Goal: Task Accomplishment & Management: Manage account settings

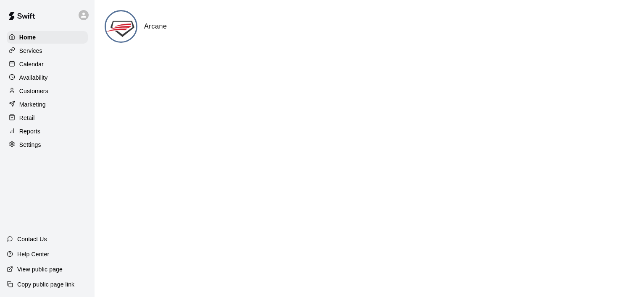
click at [29, 65] on p "Calendar" at bounding box center [31, 64] width 24 height 8
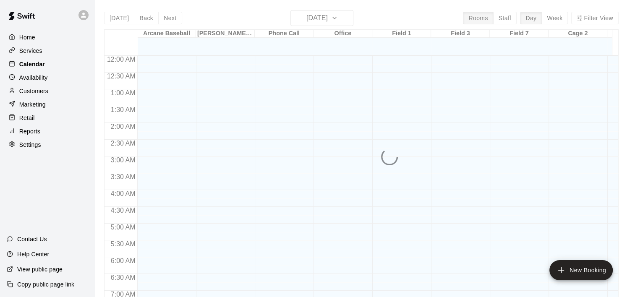
scroll to position [437, 0]
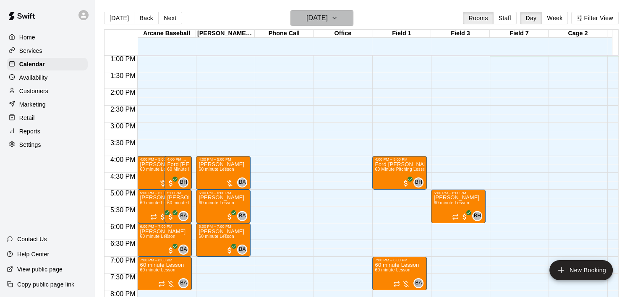
click at [338, 17] on icon "button" at bounding box center [334, 18] width 7 height 10
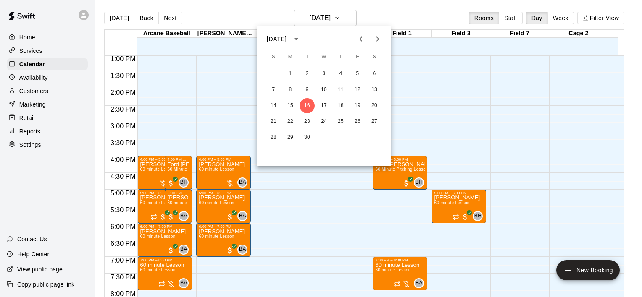
click at [560, 19] on div at bounding box center [321, 148] width 642 height 297
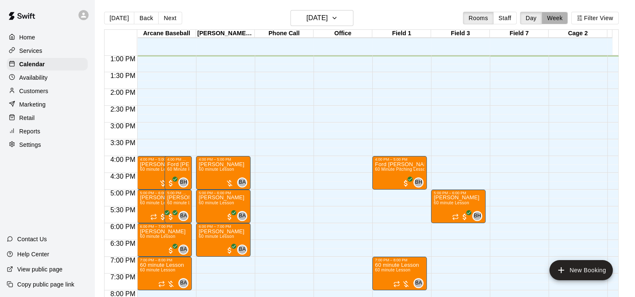
click at [560, 19] on button "Week" at bounding box center [555, 18] width 26 height 13
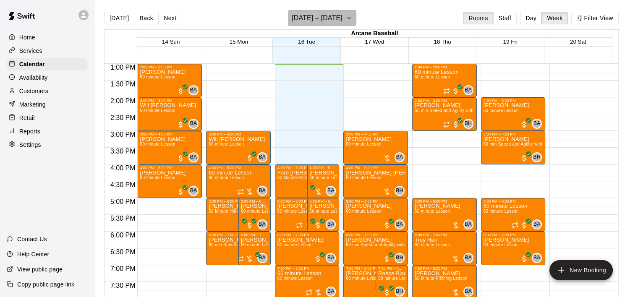
click at [357, 18] on button "[DATE] – [DATE]" at bounding box center [322, 18] width 68 height 16
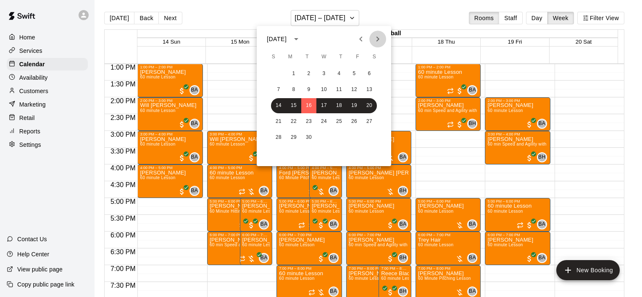
click at [380, 39] on icon "Next month" at bounding box center [378, 39] width 10 height 10
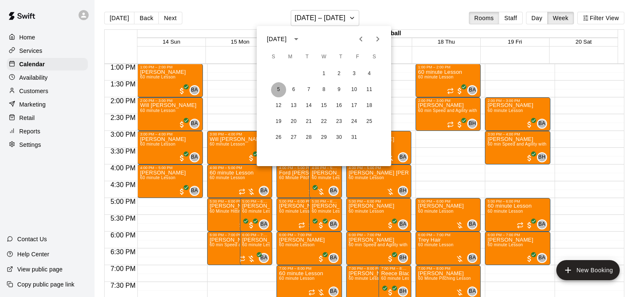
click at [280, 87] on button "5" at bounding box center [278, 89] width 15 height 15
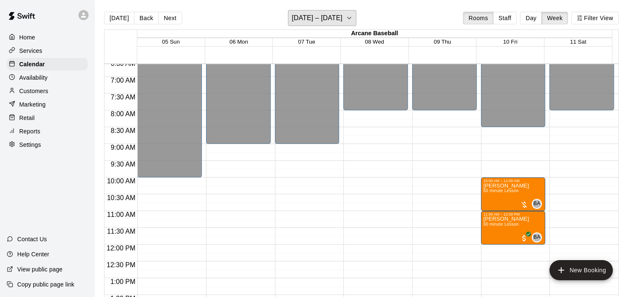
scroll to position [269, 0]
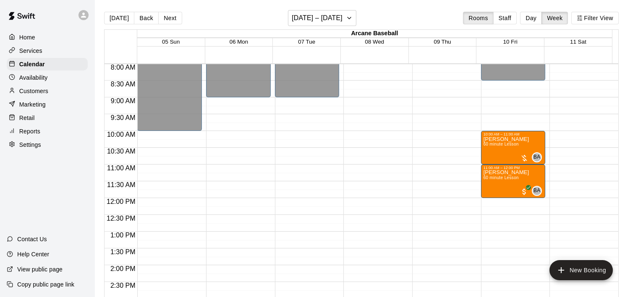
click at [29, 81] on p "Availability" at bounding box center [33, 77] width 29 height 8
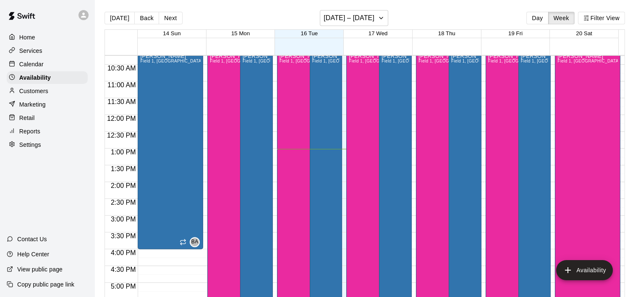
scroll to position [344, 0]
click at [383, 18] on icon "button" at bounding box center [381, 18] width 7 height 10
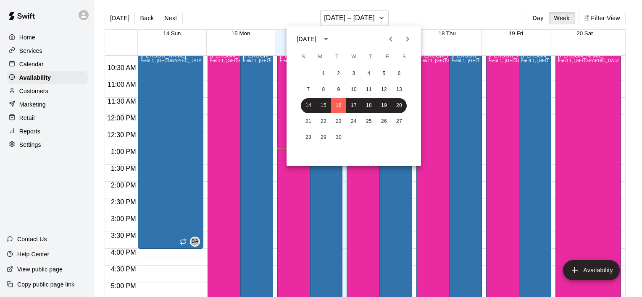
click at [405, 37] on icon "Next month" at bounding box center [407, 39] width 10 height 10
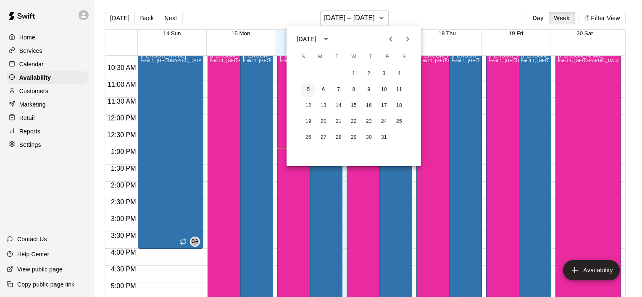
click at [308, 94] on button "5" at bounding box center [308, 89] width 15 height 15
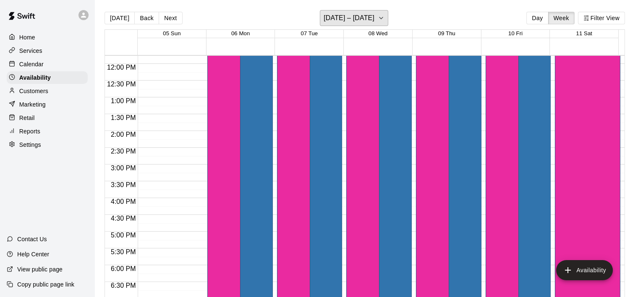
scroll to position [470, 0]
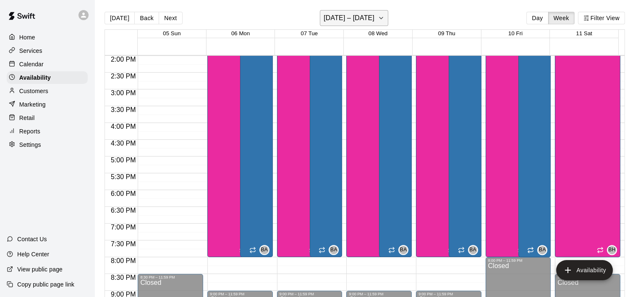
click at [382, 17] on icon "button" at bounding box center [381, 18] width 7 height 10
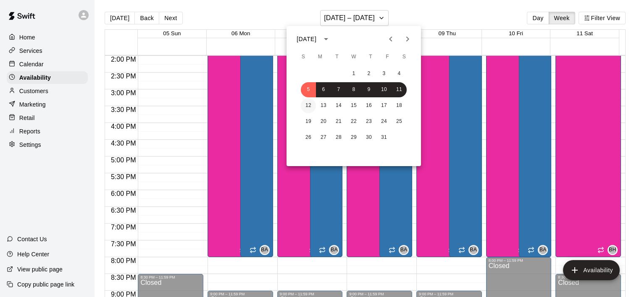
click at [309, 105] on button "12" at bounding box center [308, 105] width 15 height 15
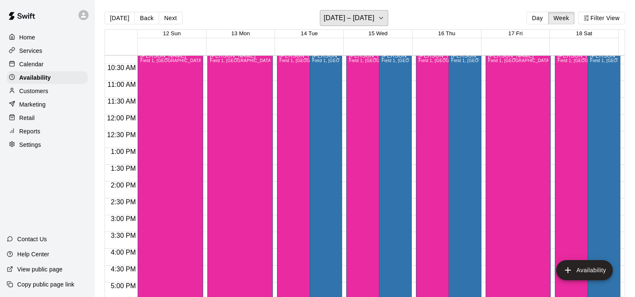
scroll to position [218, 0]
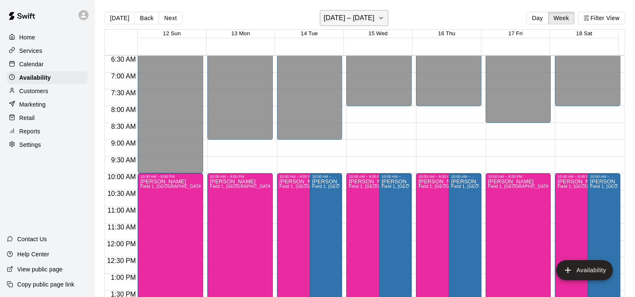
click at [378, 16] on icon "button" at bounding box center [381, 18] width 7 height 10
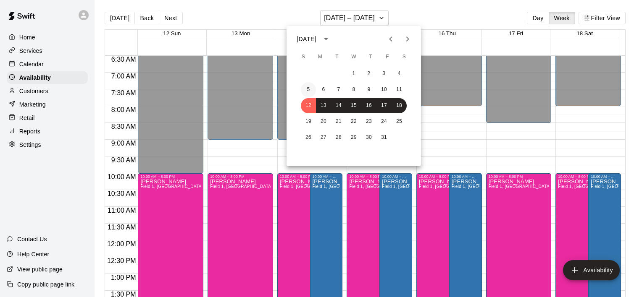
click at [308, 89] on button "5" at bounding box center [308, 89] width 15 height 15
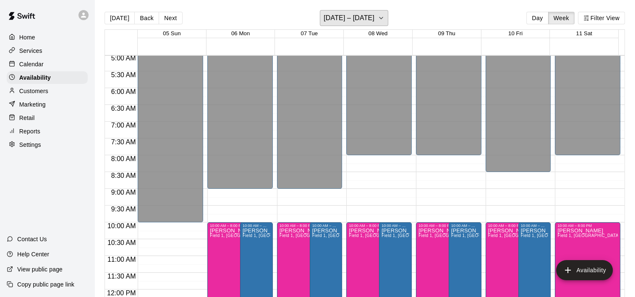
scroll to position [176, 0]
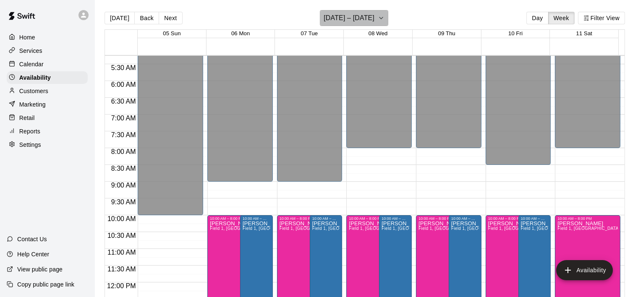
click at [381, 17] on icon "button" at bounding box center [381, 18] width 7 height 10
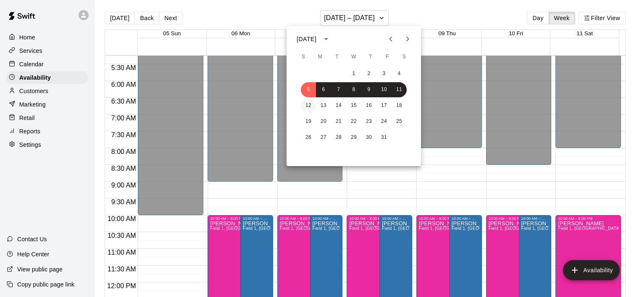
click at [309, 103] on button "12" at bounding box center [308, 105] width 15 height 15
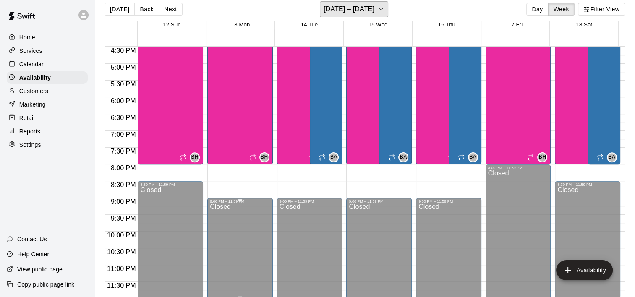
scroll to position [13, 0]
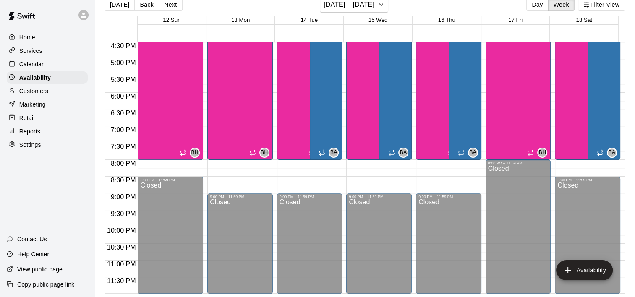
click at [39, 51] on p "Services" at bounding box center [30, 51] width 23 height 8
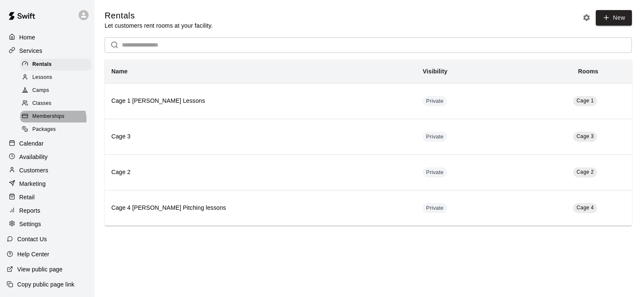
click at [47, 121] on span "Memberships" at bounding box center [48, 117] width 32 height 8
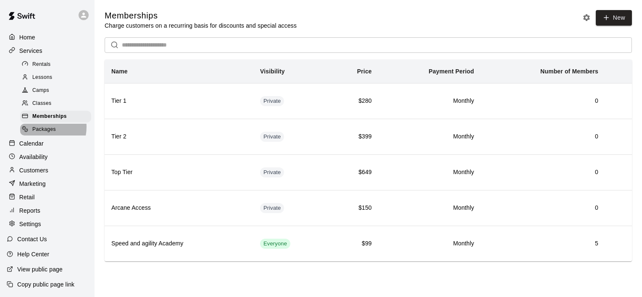
click at [38, 132] on span "Packages" at bounding box center [44, 130] width 24 height 8
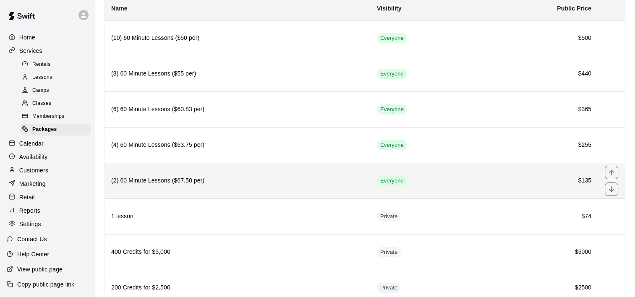
scroll to position [51, 0]
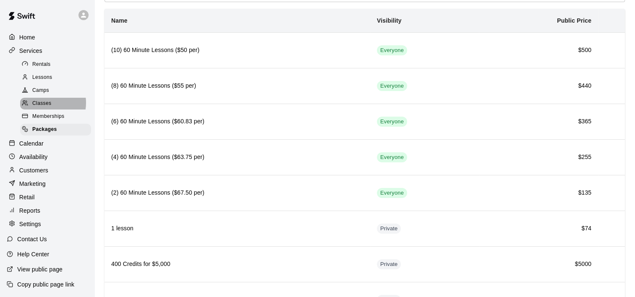
click at [44, 107] on span "Classes" at bounding box center [41, 104] width 19 height 8
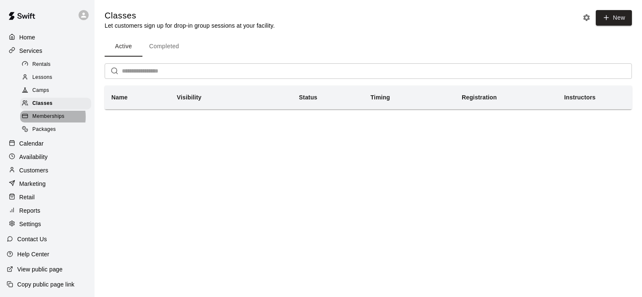
click at [44, 121] on span "Memberships" at bounding box center [48, 117] width 32 height 8
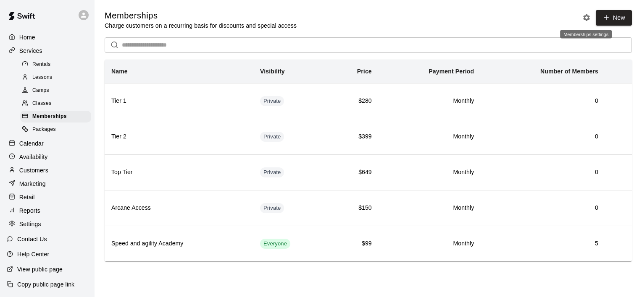
click at [588, 16] on icon "Memberships settings" at bounding box center [586, 17] width 7 height 7
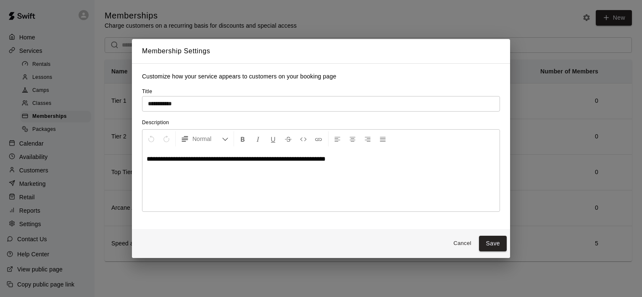
click at [470, 245] on button "Cancel" at bounding box center [462, 243] width 27 height 13
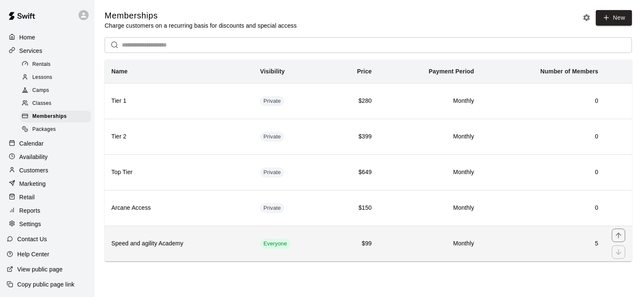
click at [148, 243] on h6 "Speed and agility Academy" at bounding box center [178, 243] width 135 height 9
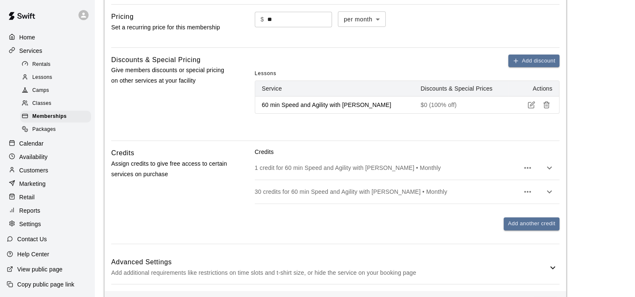
scroll to position [336, 0]
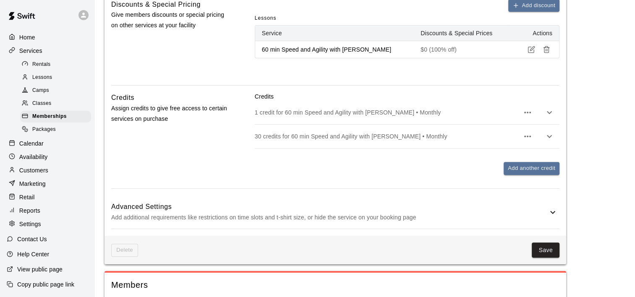
click at [555, 209] on icon at bounding box center [553, 212] width 10 height 10
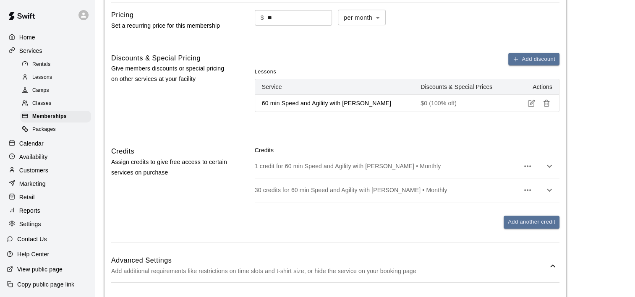
scroll to position [294, 0]
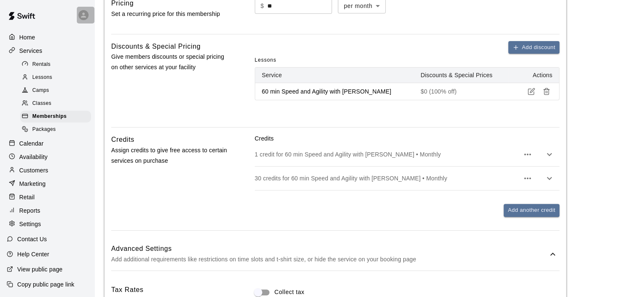
click at [80, 18] on icon at bounding box center [84, 15] width 8 height 8
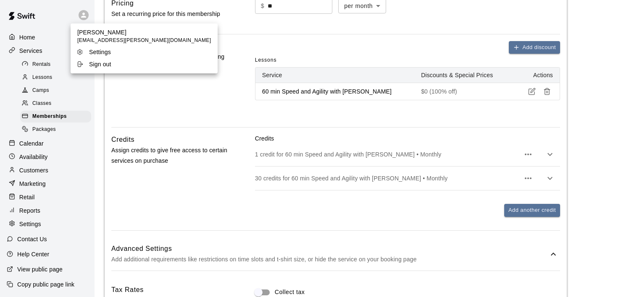
click at [106, 63] on p "Sign out" at bounding box center [100, 64] width 22 height 8
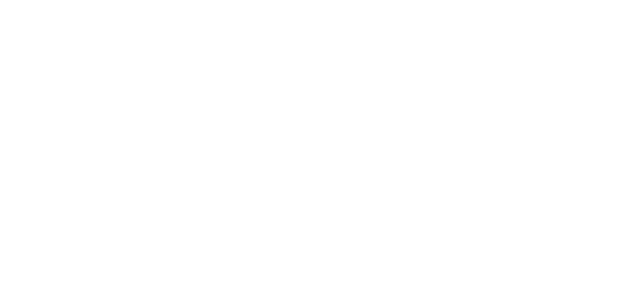
scroll to position [0, 0]
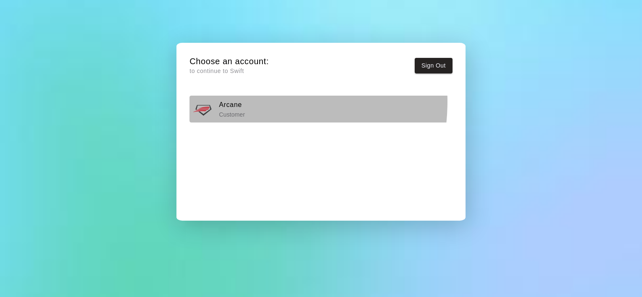
click at [233, 101] on h6 "Arcane" at bounding box center [232, 105] width 26 height 11
